Goal: Task Accomplishment & Management: Manage account settings

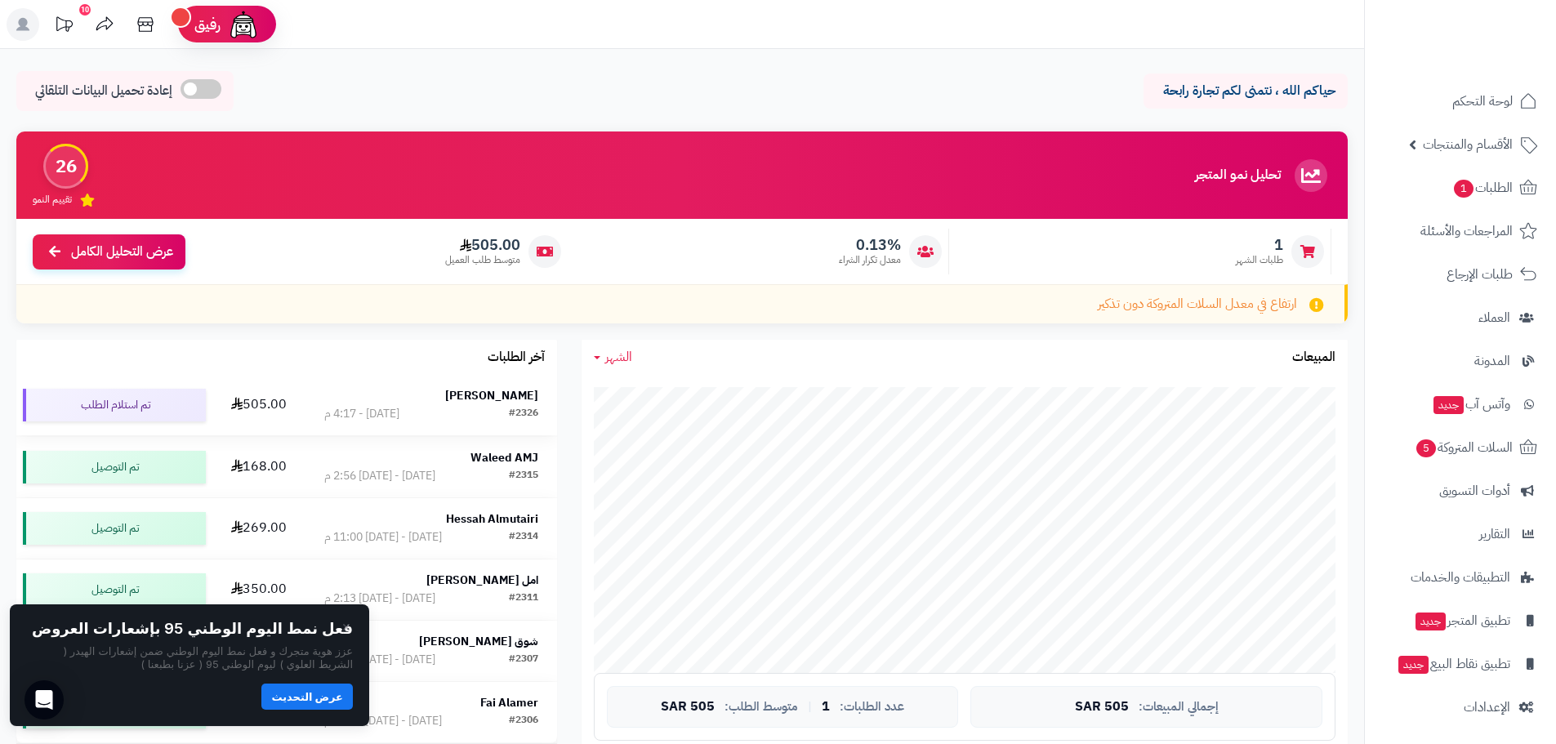
click at [451, 411] on div "#2326 اليوم - 4:17 م" at bounding box center [431, 414] width 214 height 16
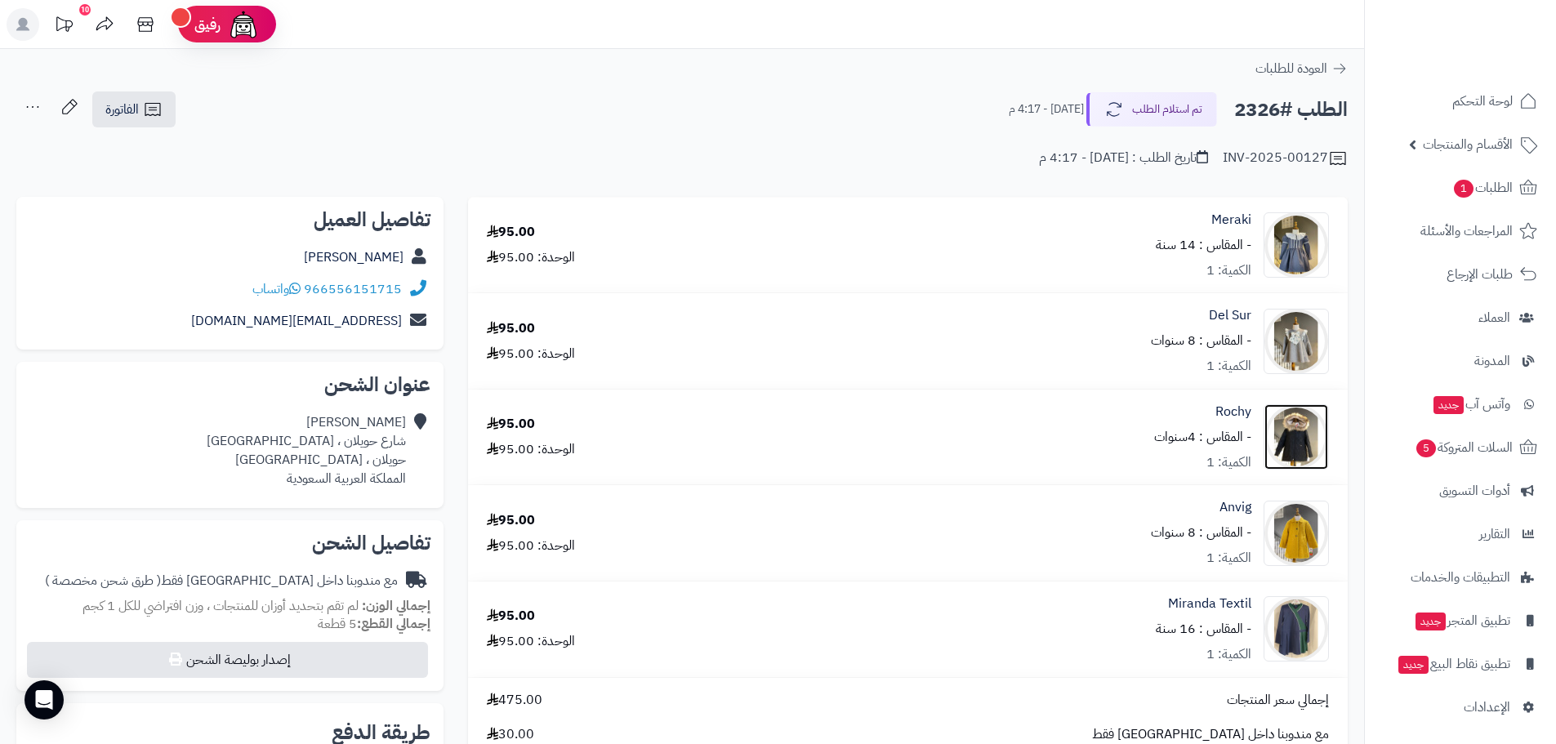
click at [1301, 428] on img at bounding box center [1297, 436] width 64 height 65
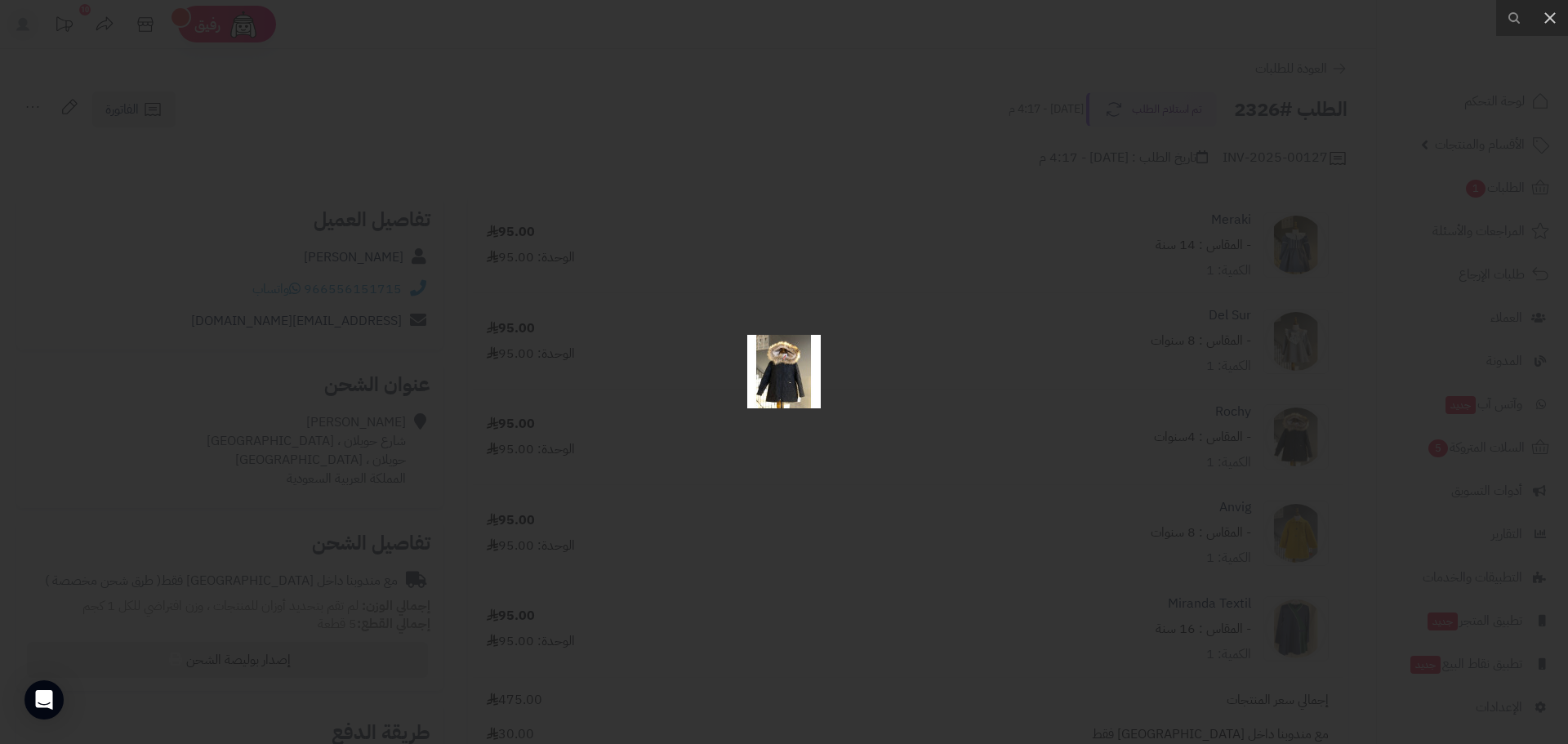
click at [797, 376] on img at bounding box center [784, 372] width 74 height 74
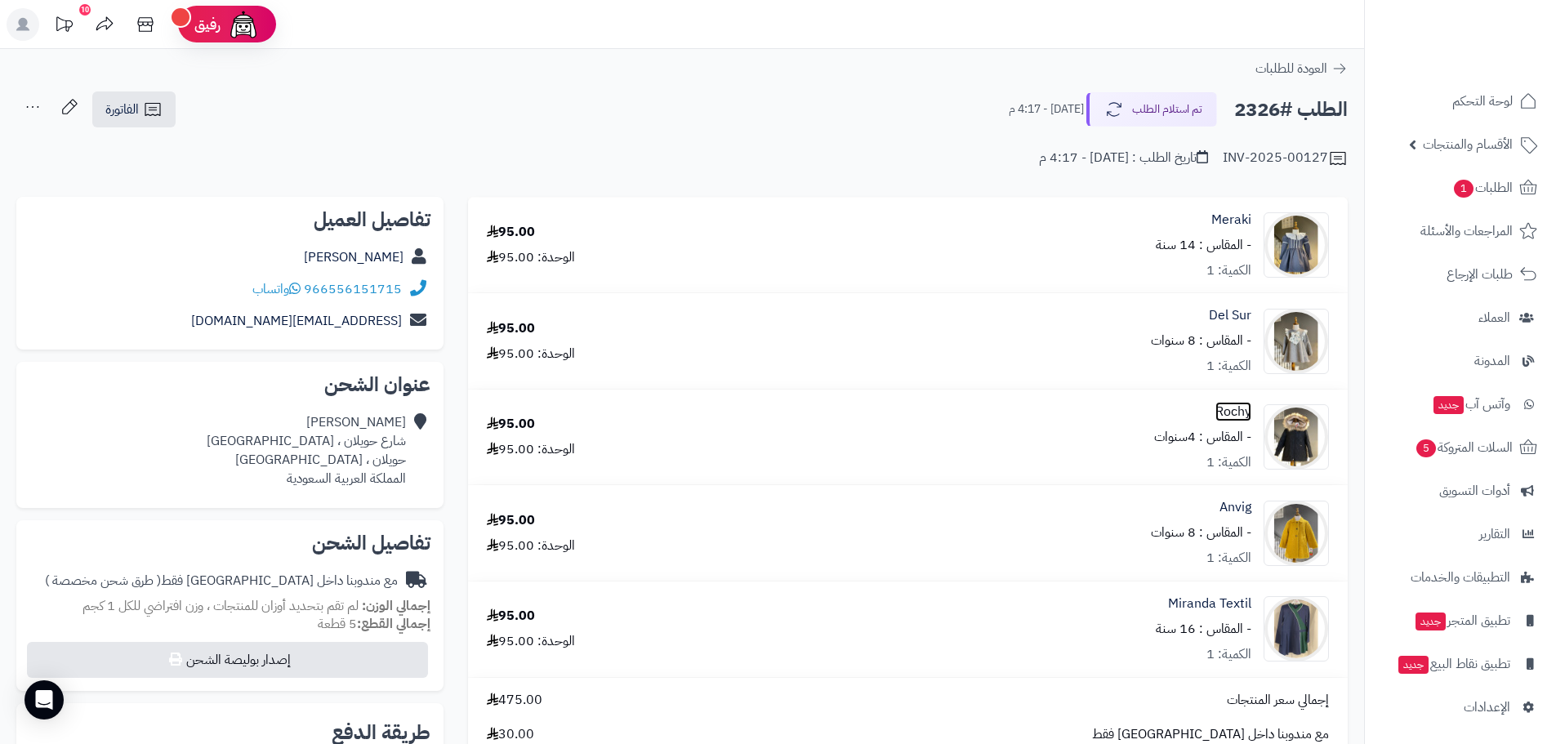
click at [1228, 413] on link "Rochy" at bounding box center [1234, 412] width 36 height 19
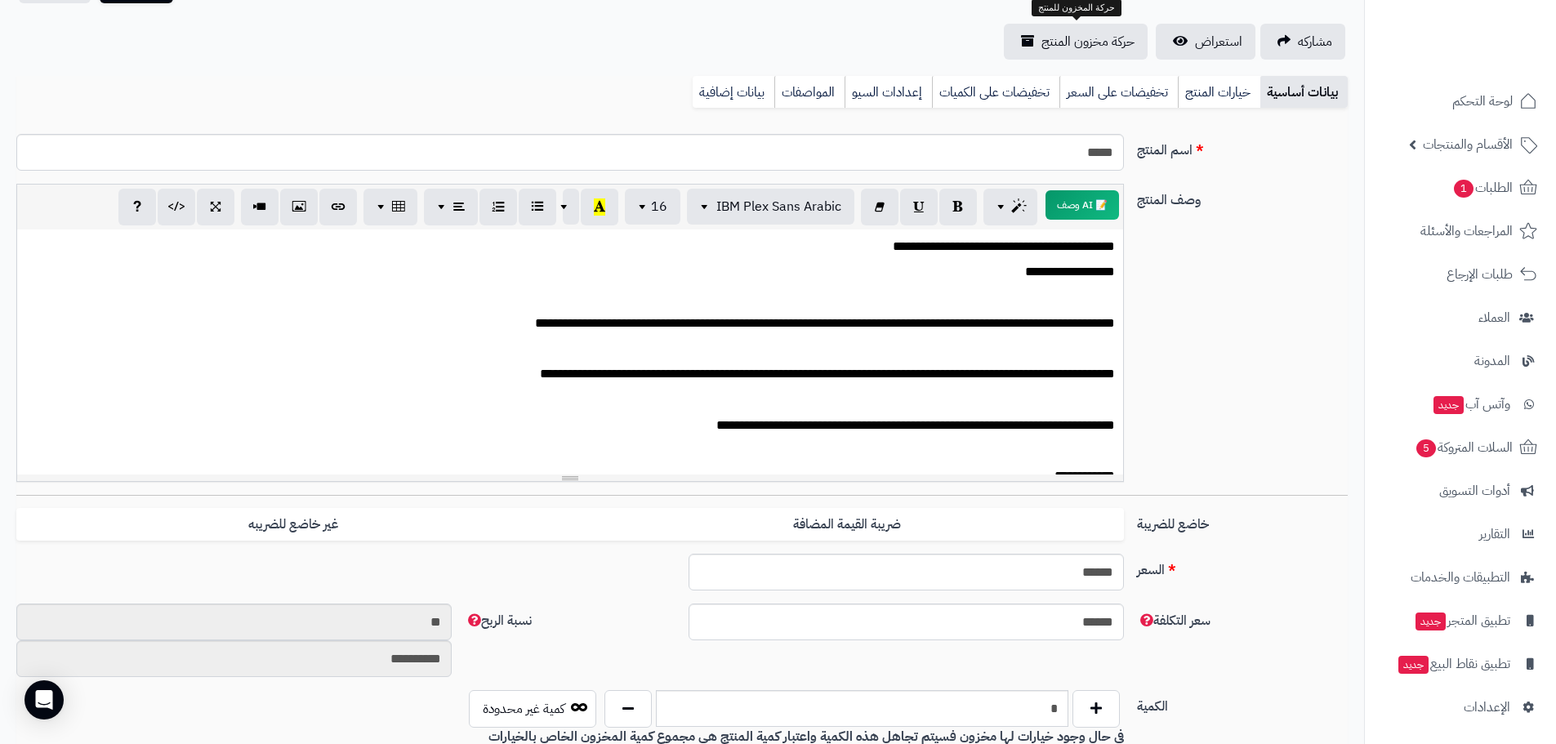
scroll to position [163, 0]
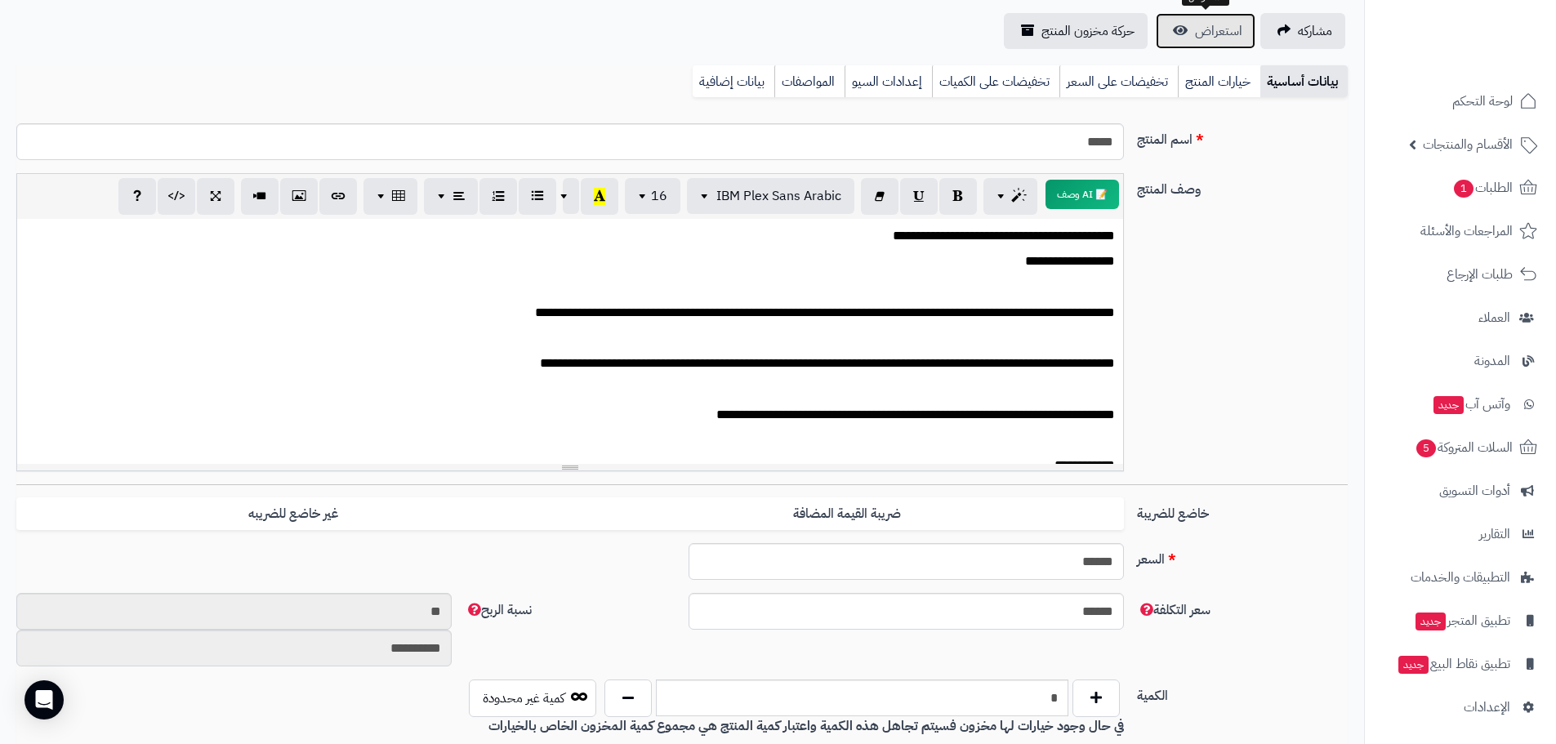
click at [1180, 26] on link "استعراض" at bounding box center [1206, 31] width 100 height 36
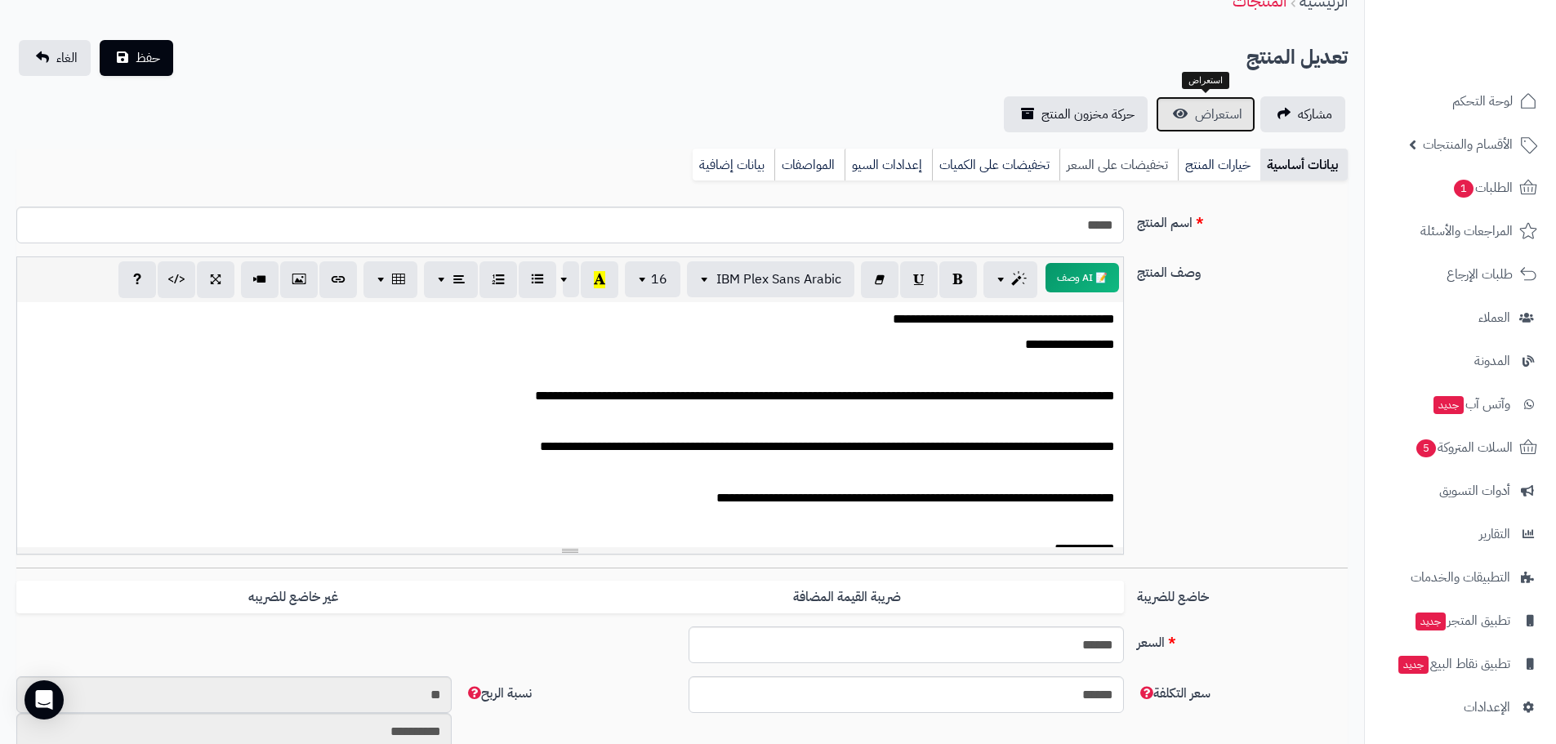
scroll to position [0, 0]
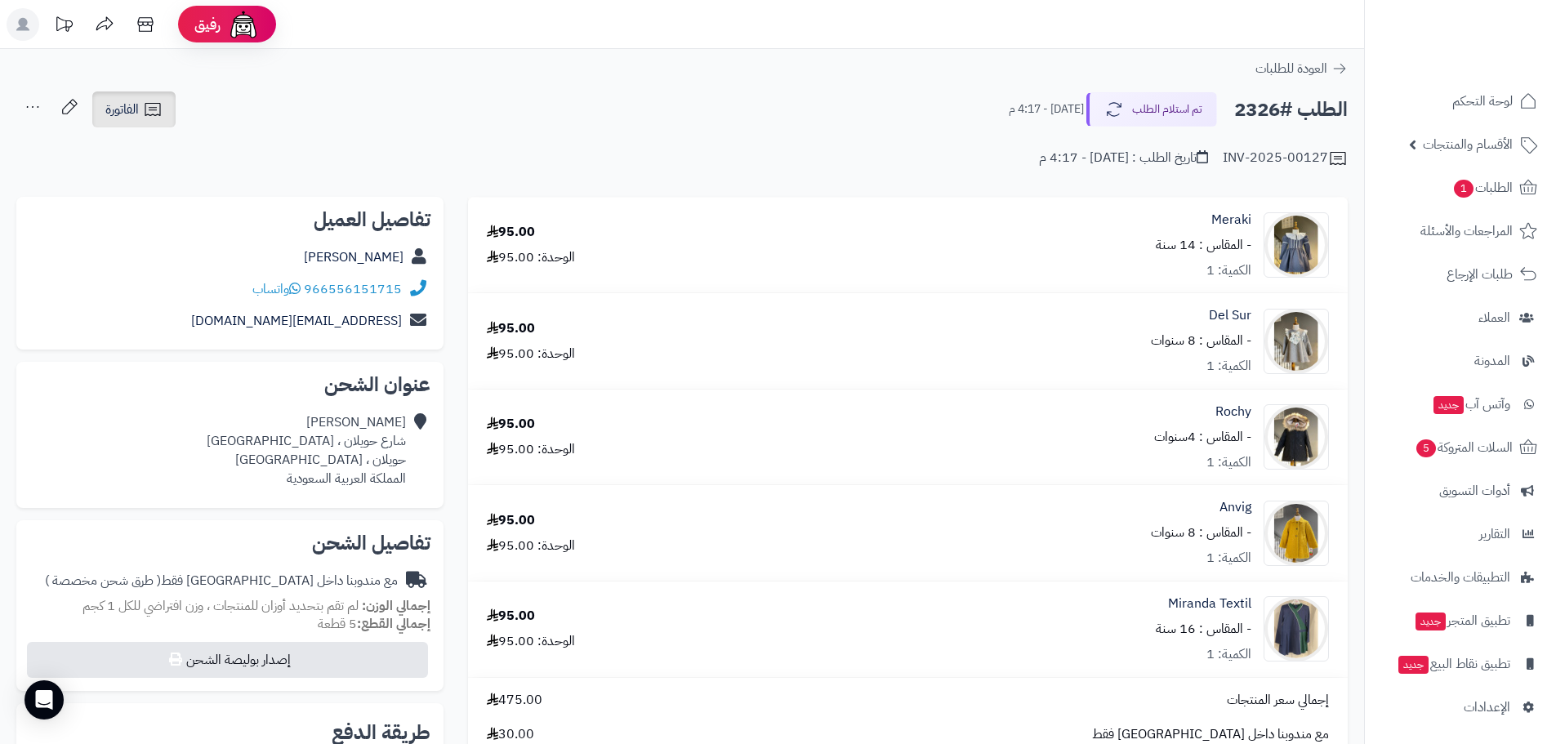
click at [145, 109] on icon at bounding box center [153, 110] width 20 height 20
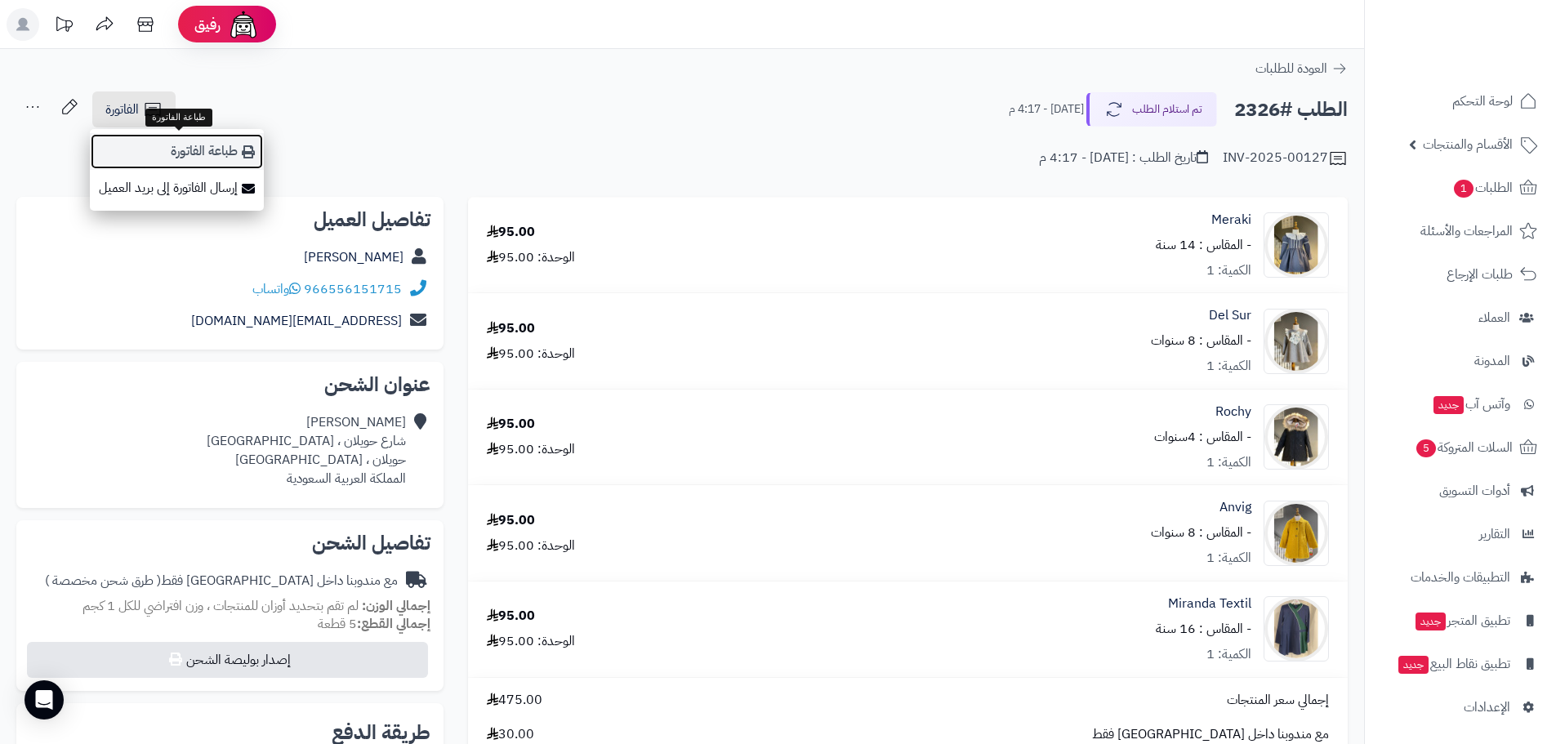
click at [224, 154] on link "طباعة الفاتورة" at bounding box center [177, 151] width 174 height 37
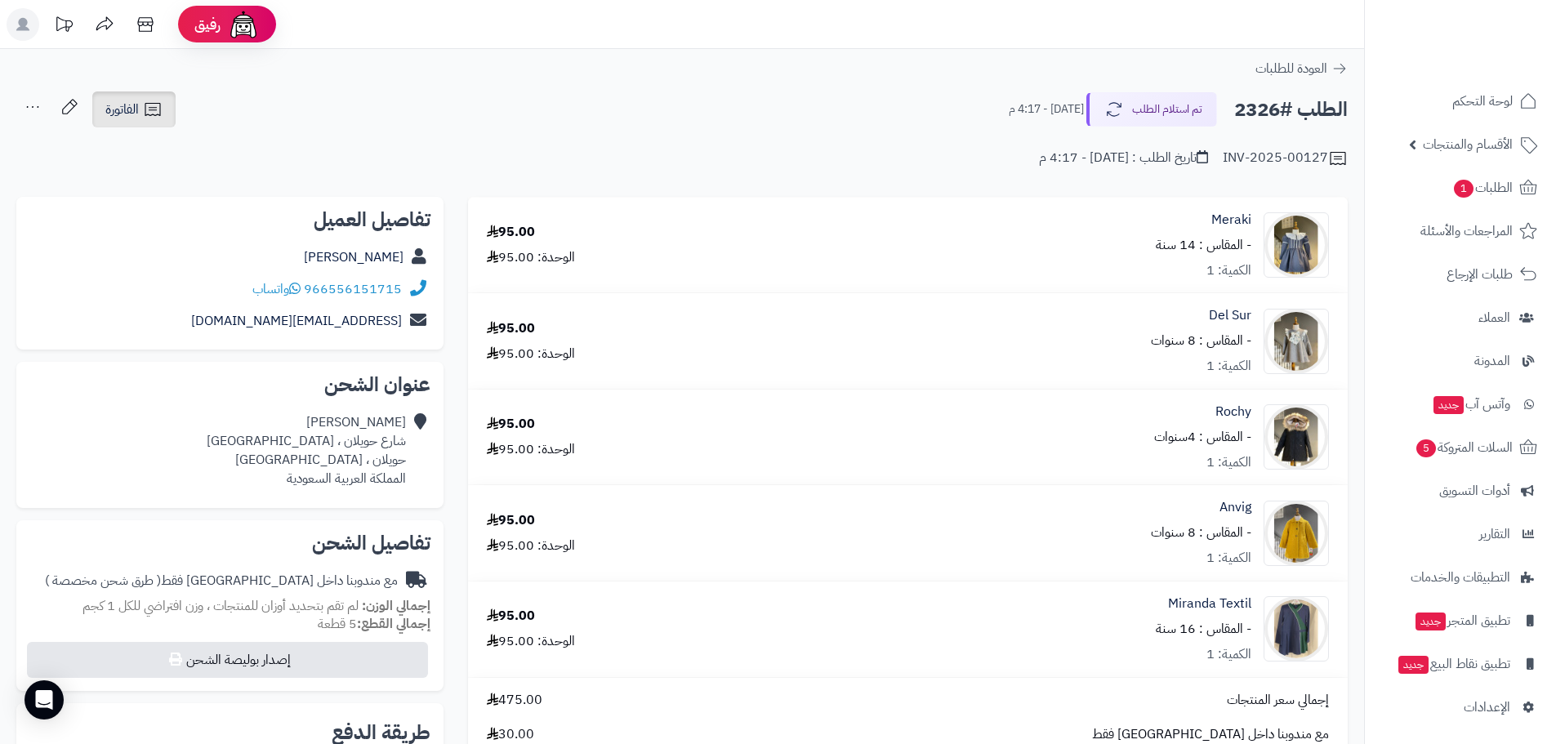
click at [127, 111] on span "الفاتورة" at bounding box center [121, 110] width 33 height 20
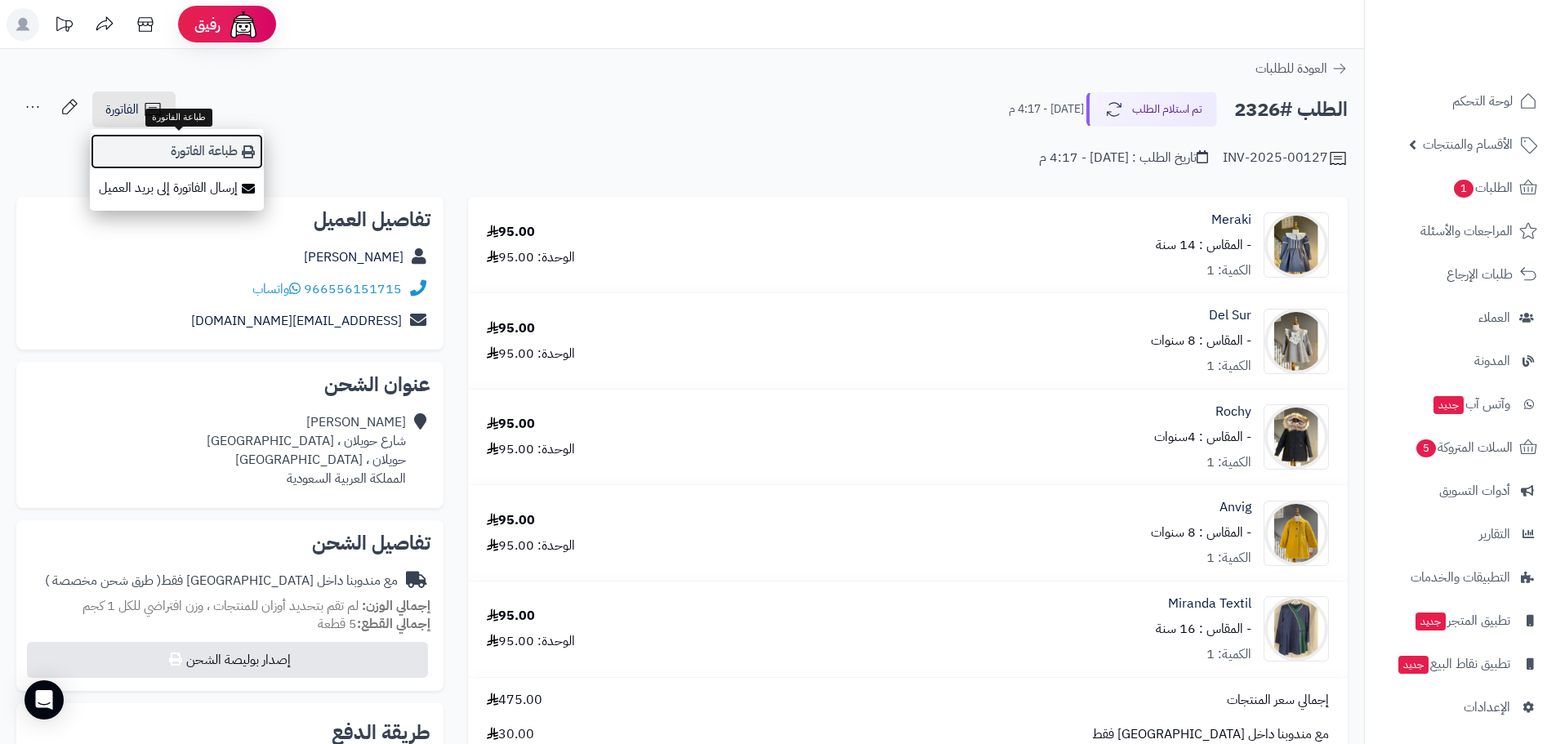
click at [168, 137] on link "طباعة الفاتورة" at bounding box center [177, 151] width 174 height 37
